Goal: Information Seeking & Learning: Check status

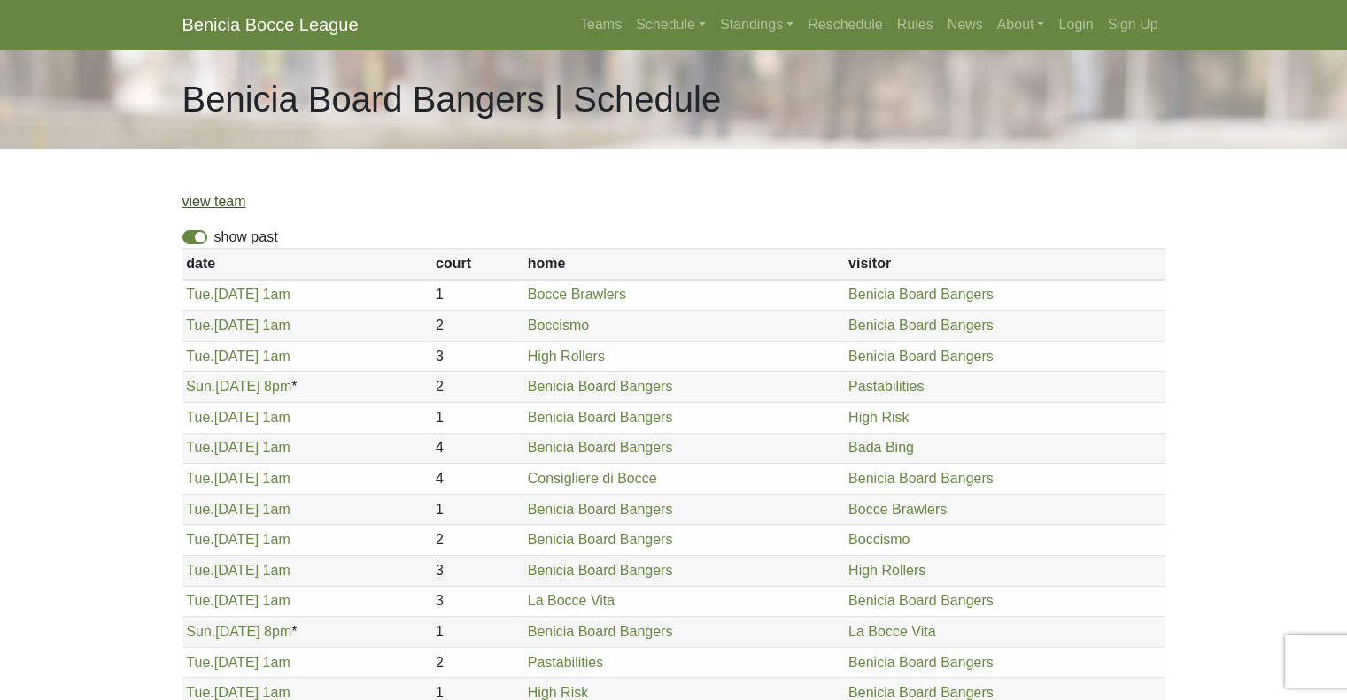
click at [214, 205] on link "view team" at bounding box center [214, 201] width 64 height 15
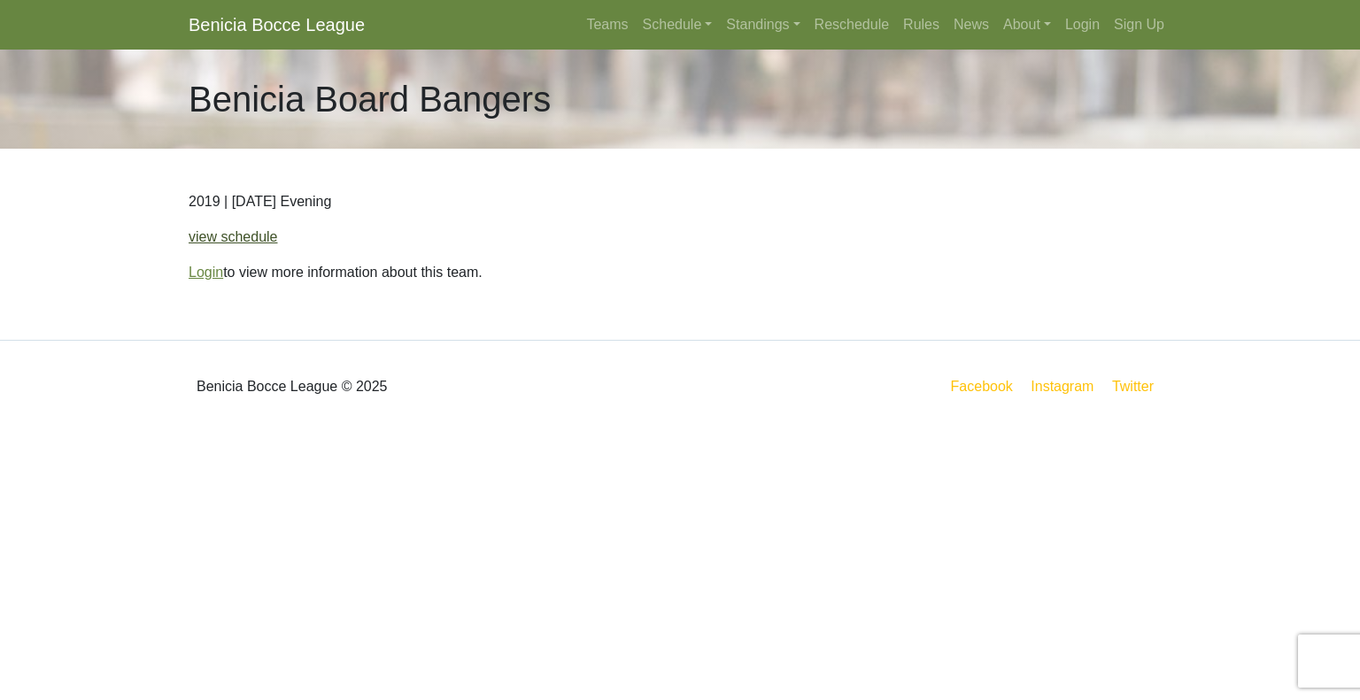
click at [248, 234] on link "view schedule" at bounding box center [233, 236] width 89 height 15
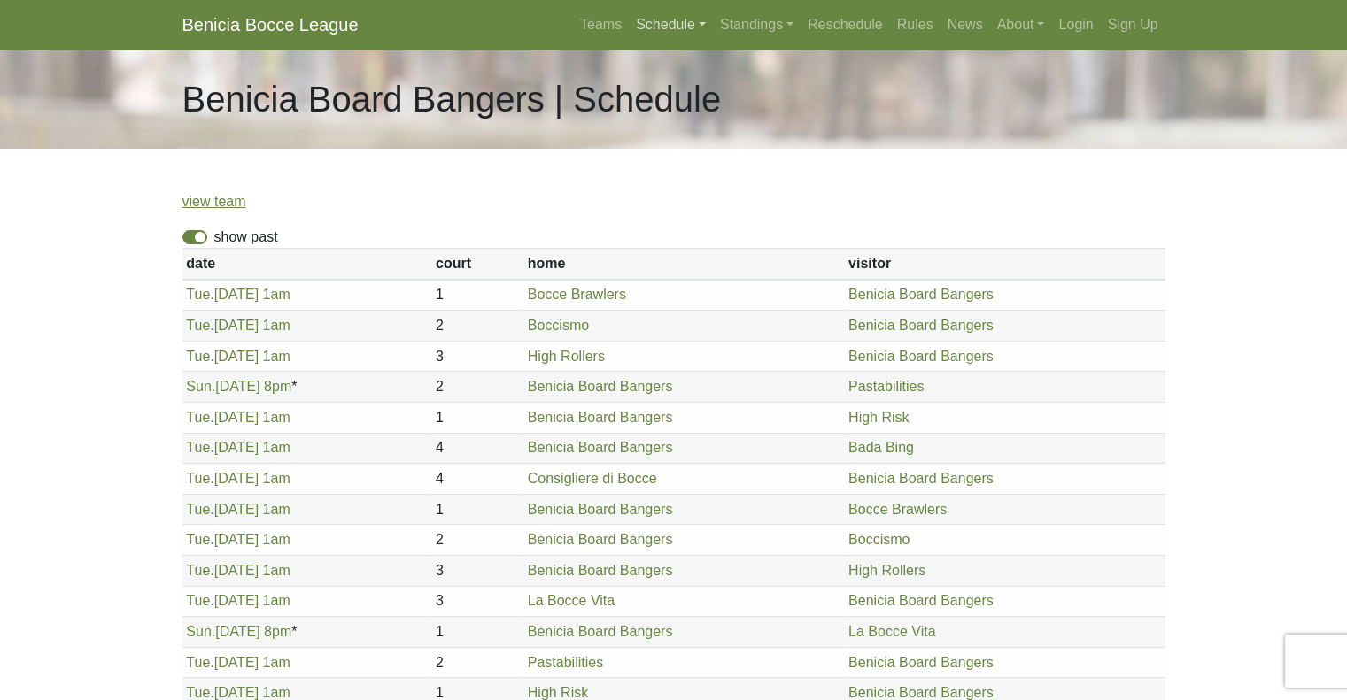
click at [668, 23] on link "Schedule" at bounding box center [671, 24] width 84 height 35
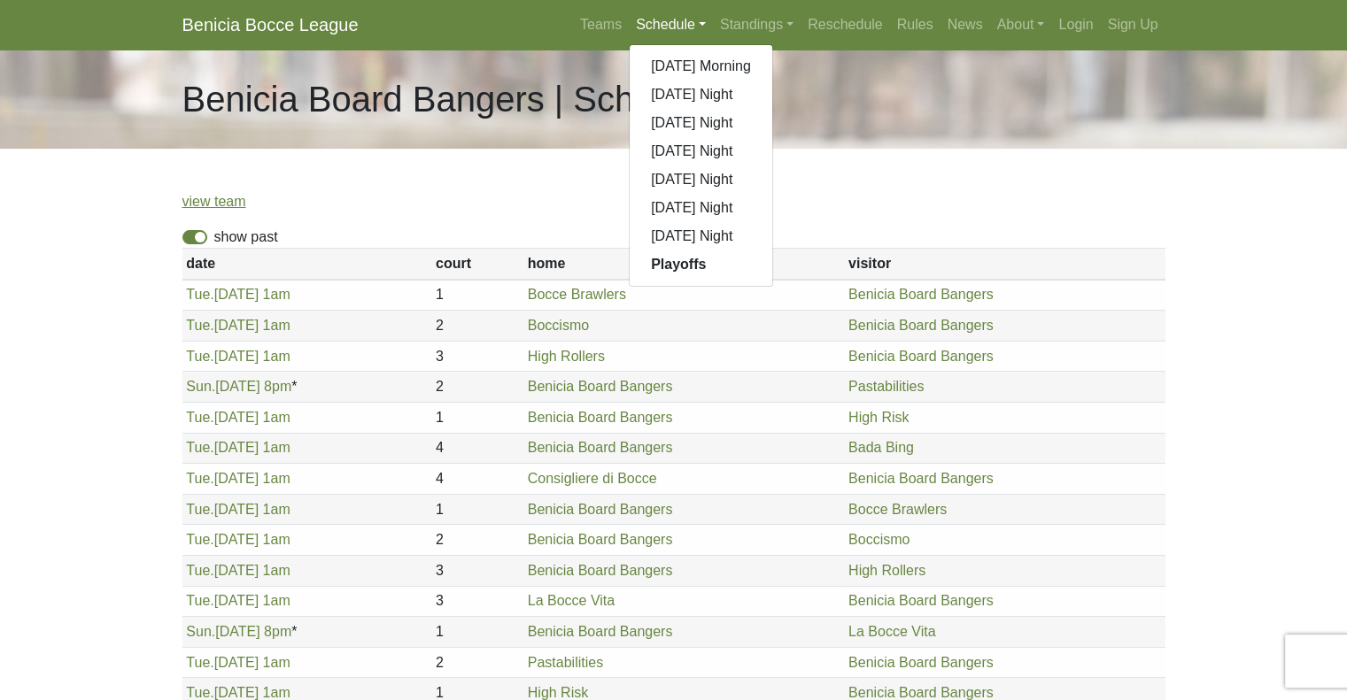
click at [668, 23] on link "Schedule" at bounding box center [671, 24] width 84 height 35
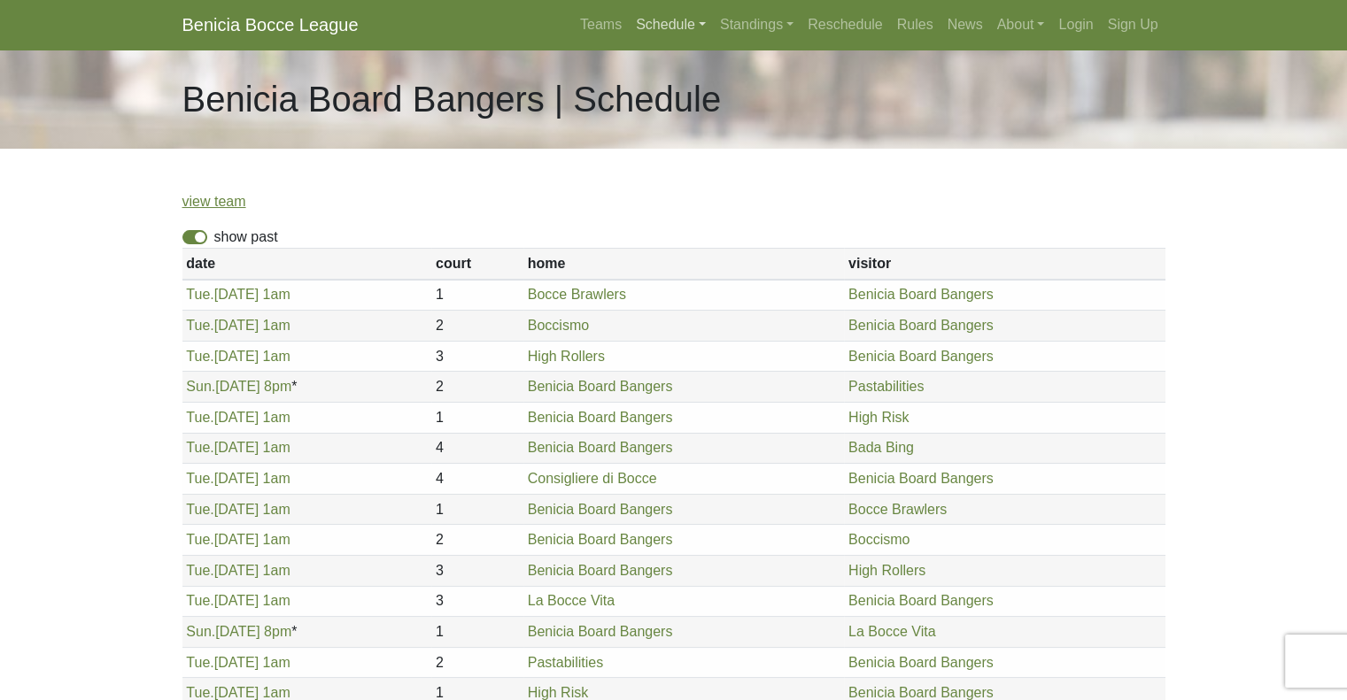
click at [668, 23] on link "Schedule" at bounding box center [671, 24] width 84 height 35
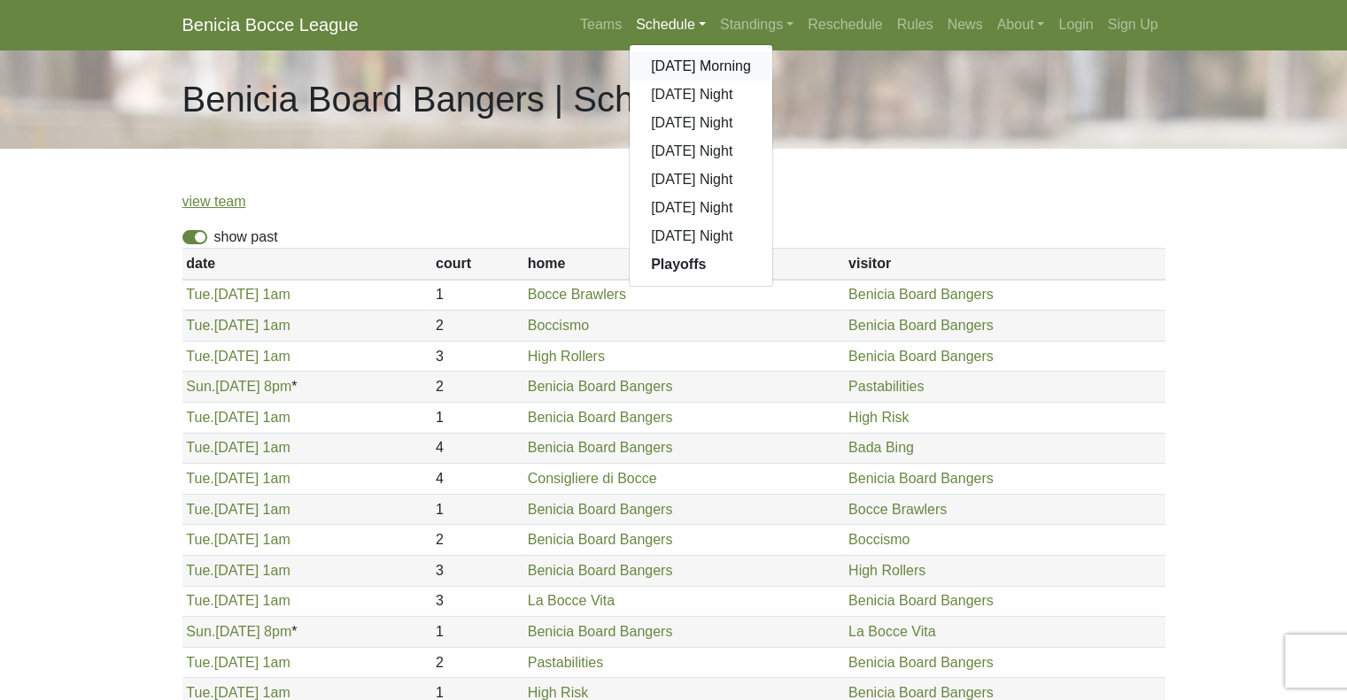
click at [678, 71] on link "[DATE] Morning" at bounding box center [700, 66] width 143 height 28
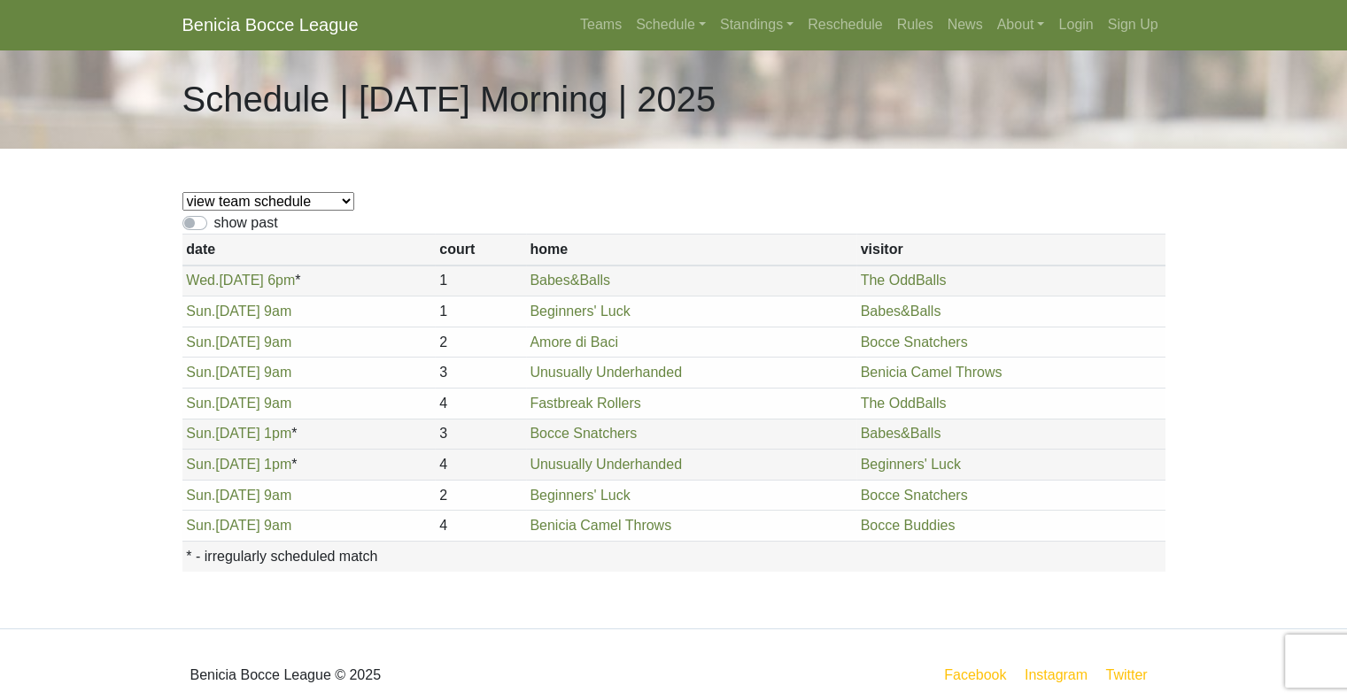
scroll to position [19, 0]
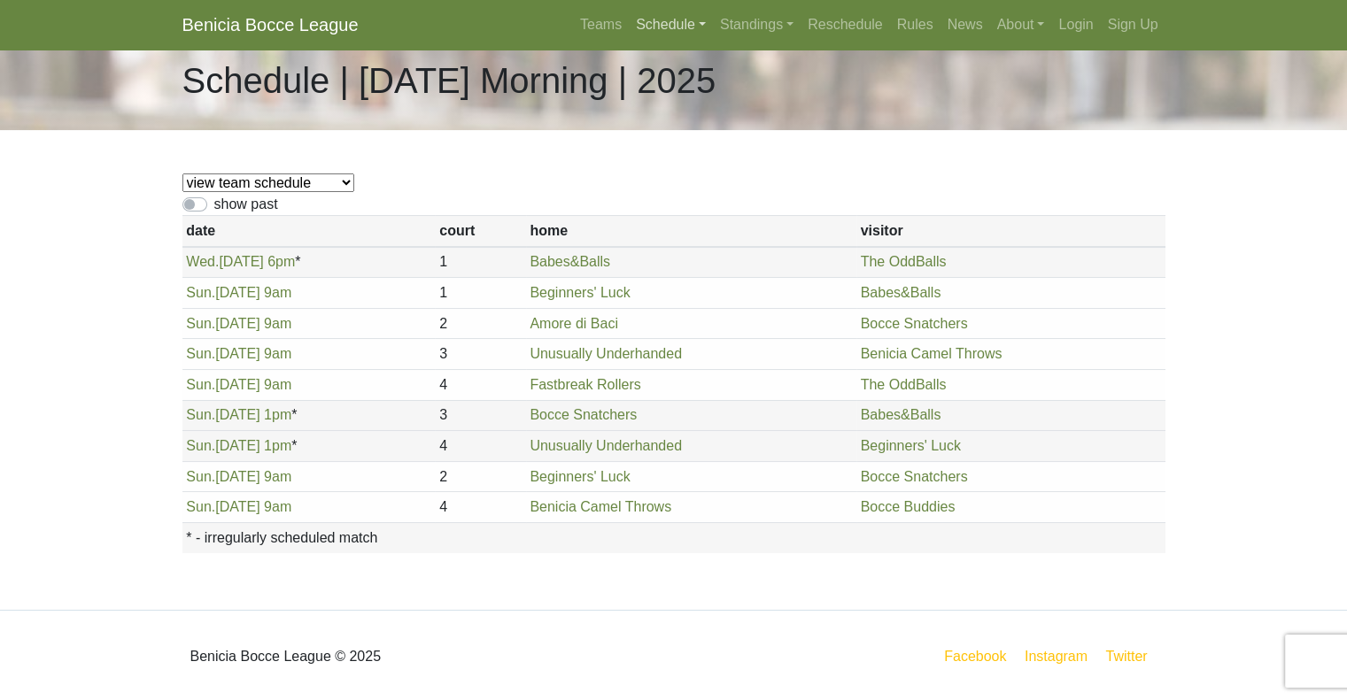
click at [652, 26] on link "Schedule" at bounding box center [671, 24] width 84 height 35
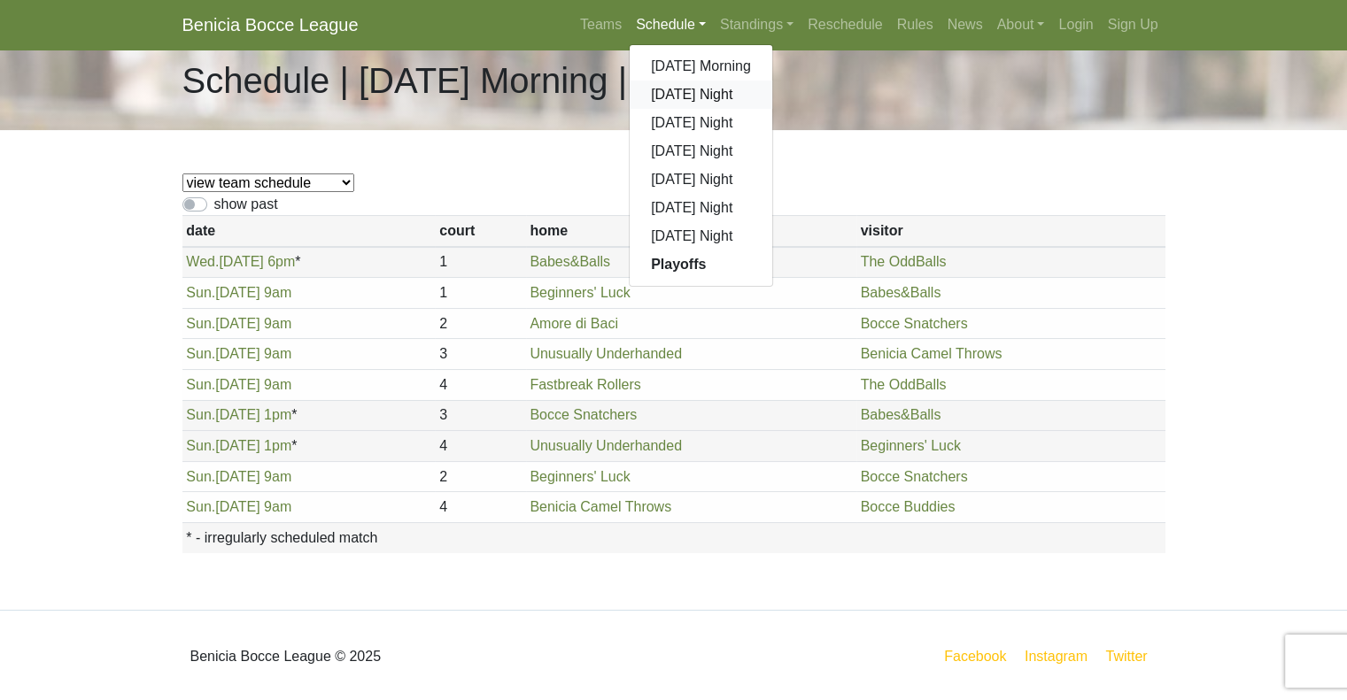
click at [715, 91] on link "[DATE] Night" at bounding box center [700, 95] width 143 height 28
click at [715, 91] on h1 "Schedule | Sunday Morning | 2025" at bounding box center [449, 80] width 534 height 42
